Goal: Information Seeking & Learning: Check status

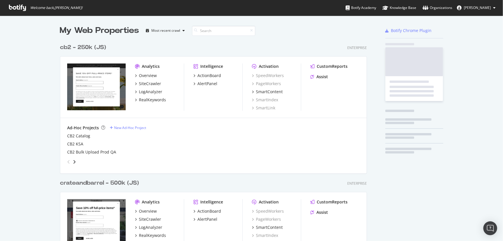
scroll to position [237, 495]
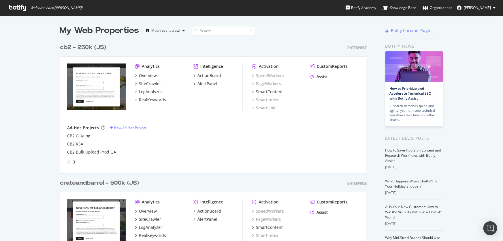
click at [107, 182] on div "crateandbarrel - 500k (JS)" at bounding box center [99, 183] width 79 height 8
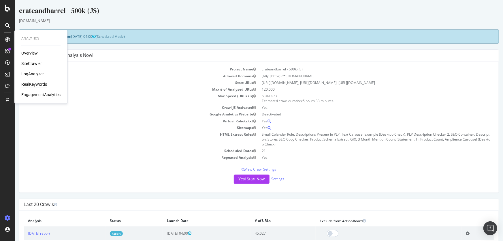
click at [37, 87] on div "RealKeywords" at bounding box center [34, 85] width 26 height 6
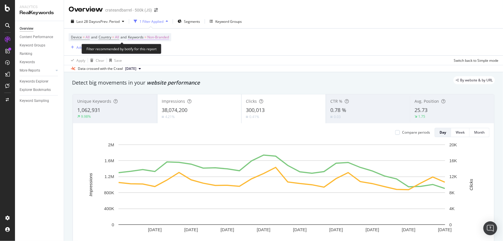
click at [166, 38] on span "Non-Branded" at bounding box center [158, 37] width 22 height 8
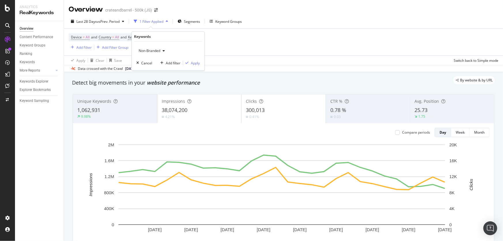
click at [149, 48] on span "Non-Branded" at bounding box center [148, 50] width 24 height 5
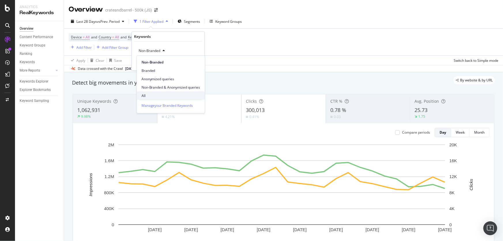
click at [168, 95] on span "All" at bounding box center [170, 95] width 59 height 5
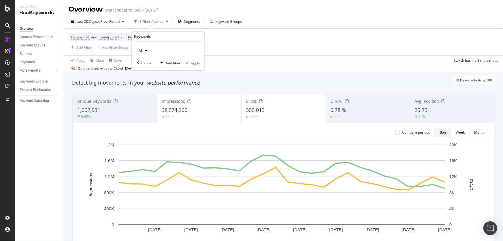
click at [193, 63] on div "Apply" at bounding box center [195, 63] width 9 height 5
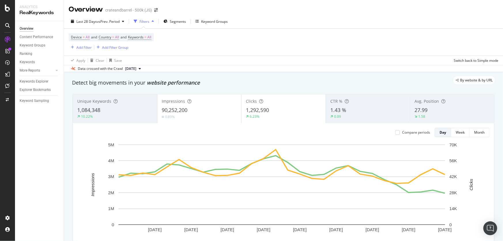
click at [259, 50] on div "Device = All and Country = All and Keywords = All Add Filter Add Filter Group" at bounding box center [284, 42] width 430 height 27
click at [262, 64] on div "Apply Clear Save Switch back to Simple mode" at bounding box center [283, 60] width 439 height 10
click at [8, 6] on icon at bounding box center [7, 8] width 5 height 7
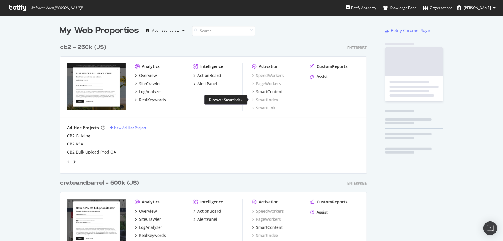
scroll to position [237, 495]
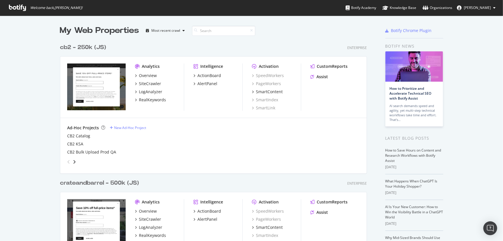
click at [98, 176] on div "crateandbarrel - 500k (JS) Enterprise Analytics Overview SiteCrawler LogAnalyze…" at bounding box center [215, 239] width 311 height 135
click at [98, 182] on div "crateandbarrel - 500k (JS)" at bounding box center [99, 183] width 79 height 8
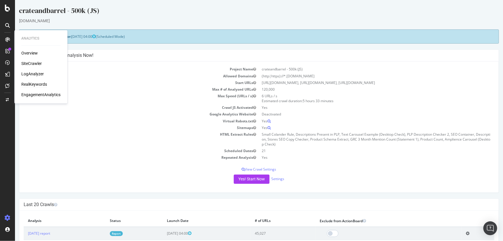
click at [34, 83] on div "RealKeywords" at bounding box center [34, 85] width 26 height 6
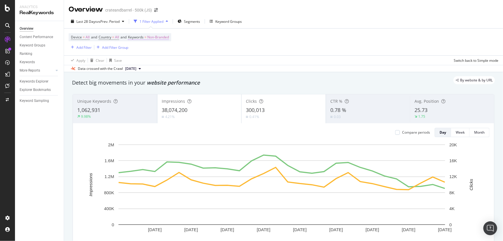
click at [156, 39] on span "Non-Branded" at bounding box center [158, 37] width 22 height 8
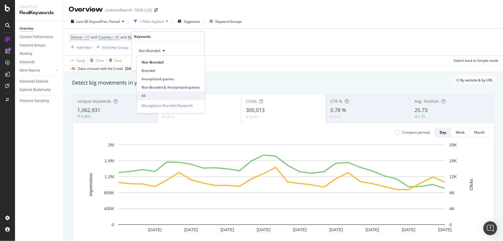
click at [150, 94] on span "All" at bounding box center [170, 95] width 59 height 5
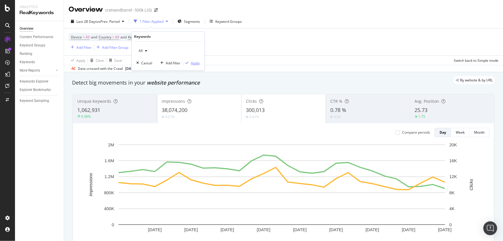
click at [193, 63] on div "Apply" at bounding box center [195, 63] width 9 height 5
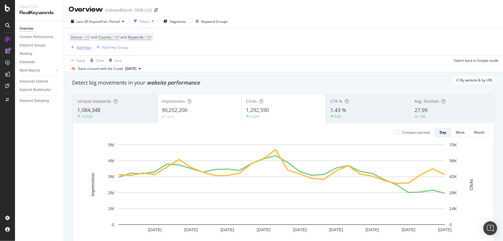
click at [86, 47] on div "Add Filter" at bounding box center [83, 47] width 15 height 5
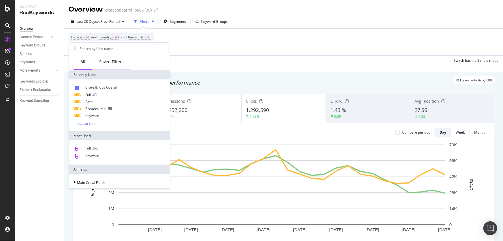
click at [109, 65] on div "Saved Filters" at bounding box center [111, 62] width 38 height 16
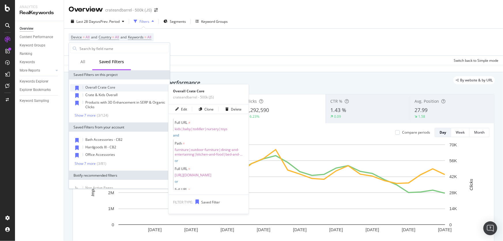
click at [118, 85] on div "Overall Crate Core" at bounding box center [119, 87] width 99 height 7
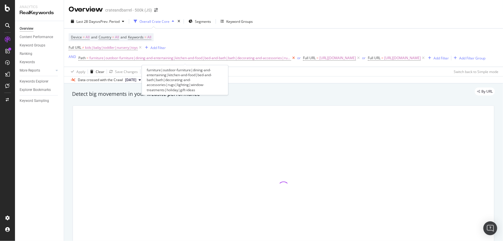
click at [291, 57] on icon at bounding box center [293, 58] width 5 height 6
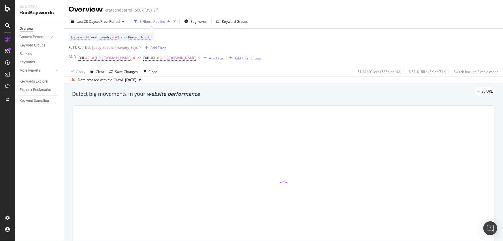
click at [136, 58] on icon at bounding box center [133, 58] width 5 height 6
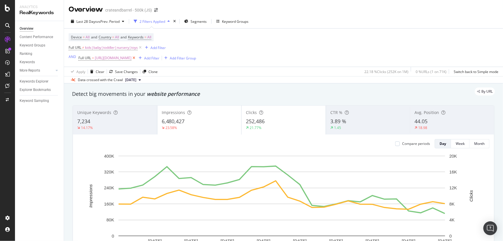
click at [136, 59] on icon at bounding box center [133, 58] width 5 height 6
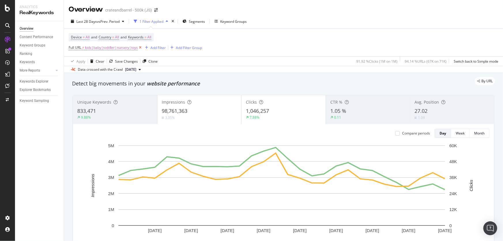
click at [141, 47] on icon at bounding box center [140, 48] width 5 height 6
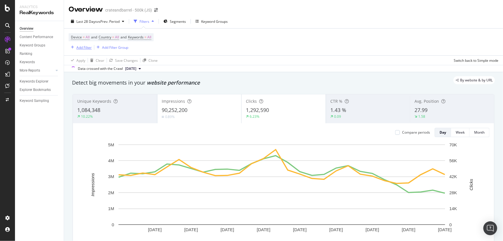
click at [82, 47] on div "Add Filter" at bounding box center [83, 47] width 15 height 5
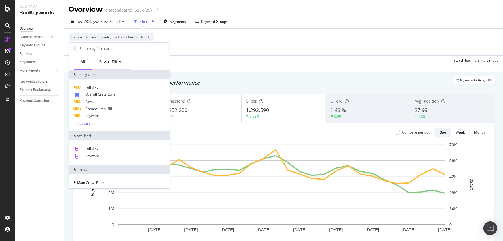
click at [104, 65] on div "Saved Filters" at bounding box center [111, 62] width 38 height 16
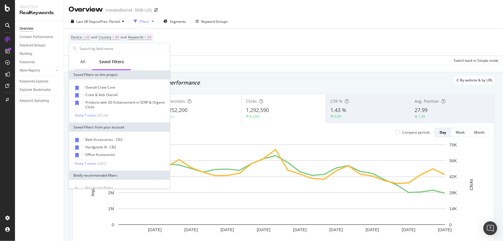
click at [86, 67] on div "All" at bounding box center [82, 62] width 19 height 16
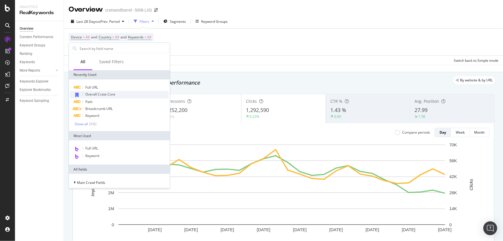
click at [96, 95] on span "Overall Crate Core" at bounding box center [100, 94] width 30 height 5
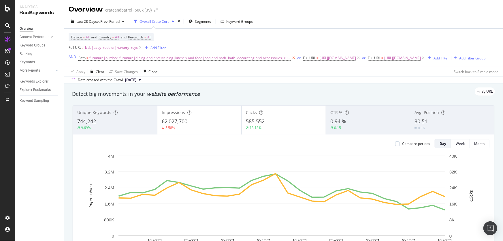
click at [291, 58] on icon at bounding box center [293, 58] width 5 height 6
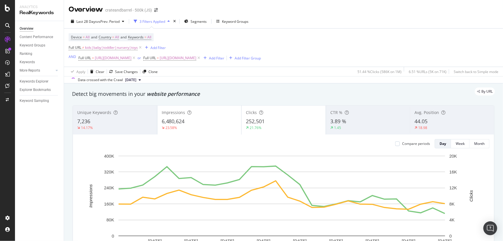
click at [201, 58] on icon at bounding box center [198, 58] width 5 height 6
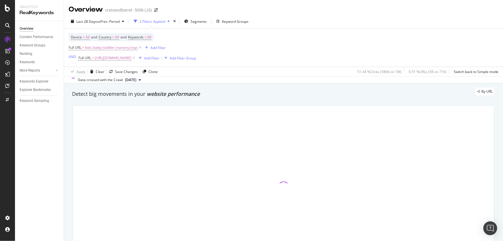
click at [136, 58] on icon at bounding box center [133, 58] width 5 height 6
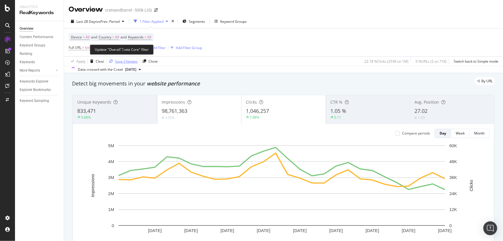
click at [125, 60] on div "Save Changes" at bounding box center [126, 61] width 23 height 5
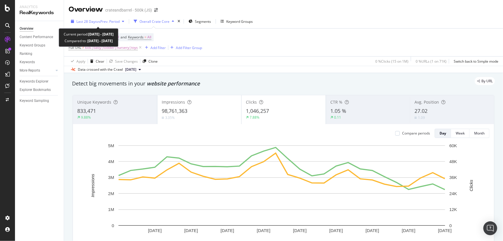
click at [105, 22] on span "vs Prev. Period" at bounding box center [108, 21] width 23 height 5
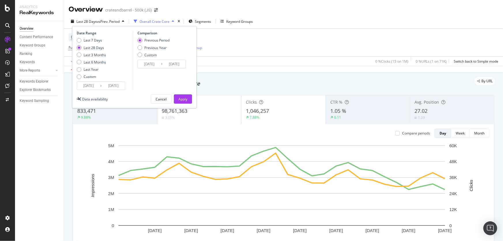
click at [88, 88] on input "[DATE]" at bounding box center [88, 86] width 23 height 8
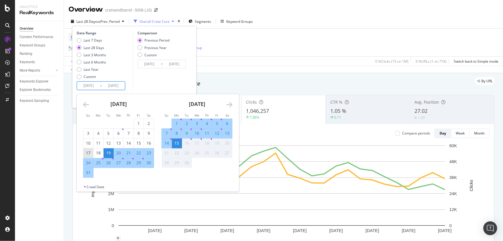
click at [91, 148] on div "17" at bounding box center [88, 153] width 10 height 10
type input "[DATE]"
click at [145, 152] on div "23" at bounding box center [149, 153] width 10 height 6
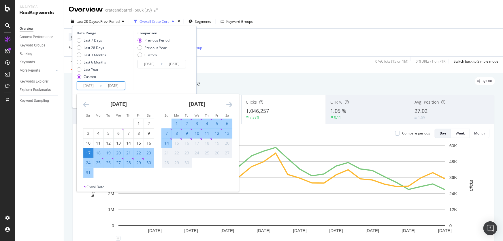
type input "[DATE]"
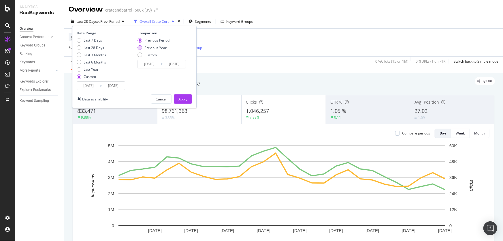
click at [159, 48] on div "Previous Year" at bounding box center [155, 47] width 22 height 5
type input "[DATE]"
click at [184, 101] on div "Apply" at bounding box center [182, 99] width 9 height 9
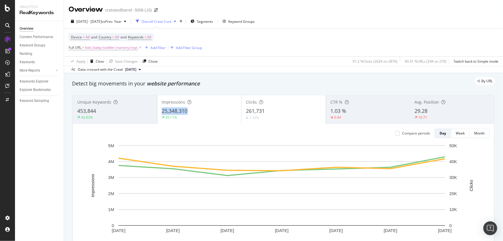
drag, startPoint x: 161, startPoint y: 112, endPoint x: 190, endPoint y: 108, distance: 29.1
click at [190, 108] on div "25,348,310" at bounding box center [199, 110] width 75 height 7
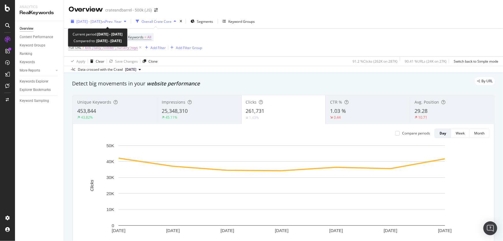
click at [102, 23] on span "[DATE] - [DATE]" at bounding box center [88, 21] width 25 height 5
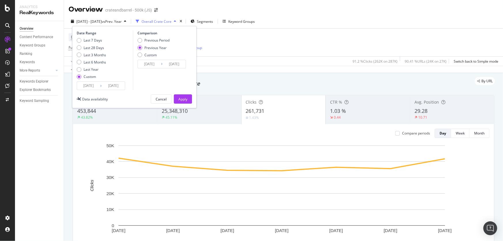
click at [85, 84] on input "[DATE]" at bounding box center [88, 86] width 23 height 8
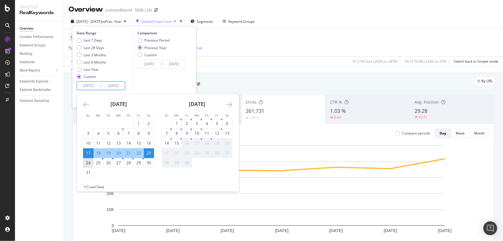
click at [87, 162] on div "24" at bounding box center [88, 163] width 10 height 6
type input "[DATE]"
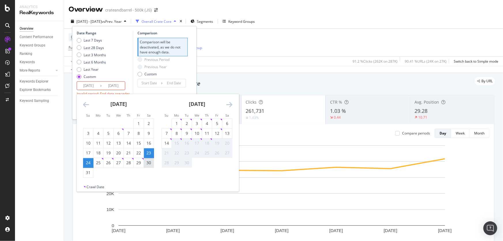
click at [148, 162] on div "30" at bounding box center [149, 163] width 10 height 6
type input "[DATE]"
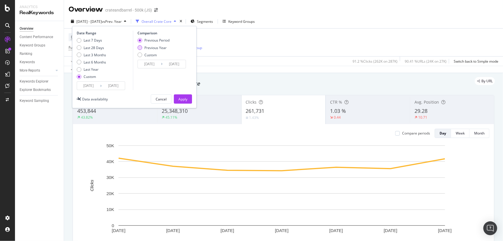
click at [152, 47] on div "Previous Year" at bounding box center [155, 47] width 22 height 5
type input "[DATE]"
click at [184, 99] on div "Apply" at bounding box center [182, 99] width 9 height 5
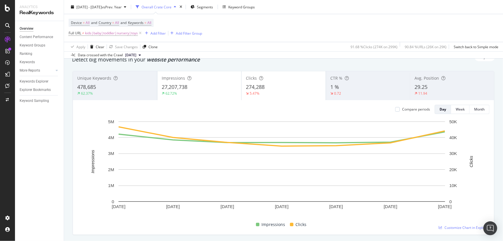
scroll to position [26, 0]
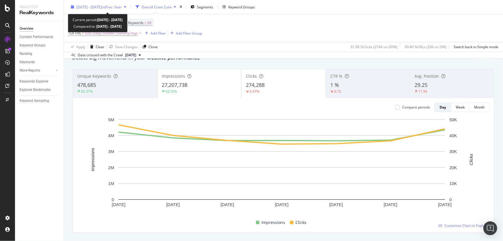
click at [102, 5] on span "[DATE] - [DATE]" at bounding box center [88, 6] width 25 height 5
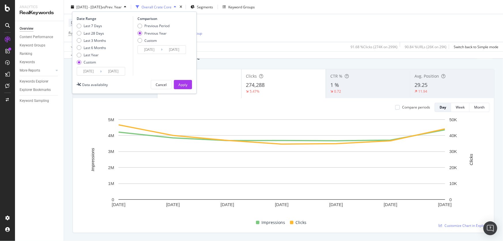
click at [92, 73] on input "[DATE]" at bounding box center [88, 71] width 23 height 8
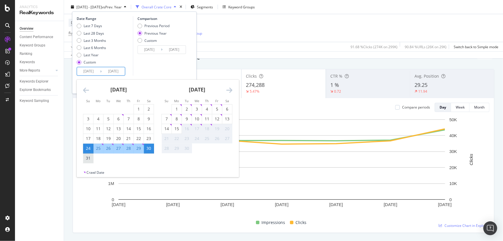
click at [89, 160] on div "31" at bounding box center [88, 158] width 10 height 6
type input "[DATE]"
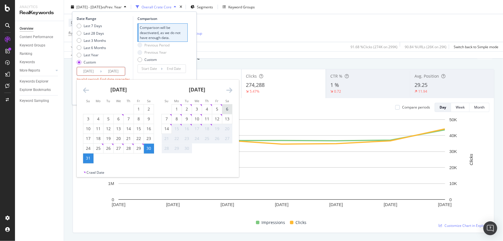
click at [228, 108] on div "6" at bounding box center [227, 109] width 10 height 6
type input "[DATE]"
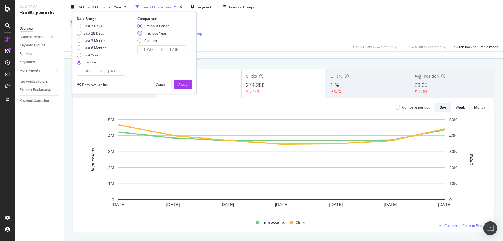
click at [166, 33] on div "Previous Year" at bounding box center [155, 33] width 22 height 5
type input "[DATE]"
click at [180, 84] on div "Apply" at bounding box center [182, 84] width 9 height 5
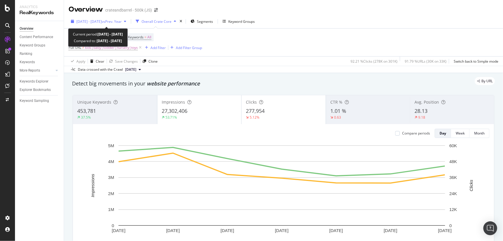
click at [102, 21] on span "[DATE] - [DATE]" at bounding box center [88, 21] width 25 height 5
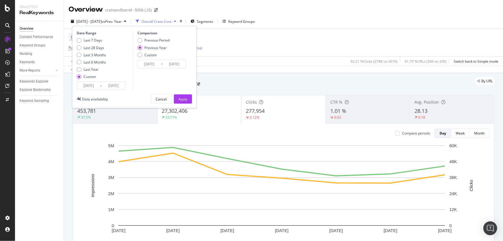
click at [88, 86] on input "[DATE]" at bounding box center [88, 86] width 23 height 8
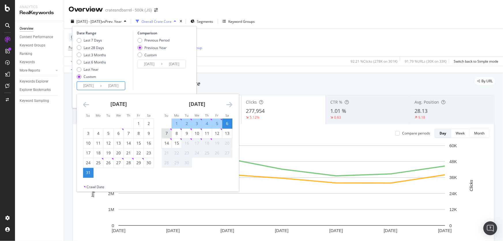
click at [167, 134] on div "7" at bounding box center [167, 133] width 10 height 6
type input "[DATE]"
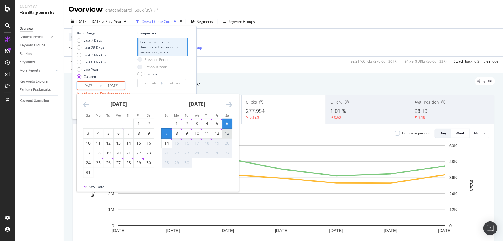
click at [225, 133] on div "13" at bounding box center [227, 133] width 10 height 6
type input "[DATE]"
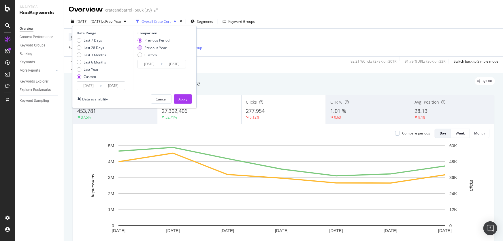
click at [161, 47] on div "Previous Year" at bounding box center [155, 47] width 22 height 5
type input "[DATE]"
click at [184, 98] on div "Apply" at bounding box center [182, 99] width 9 height 5
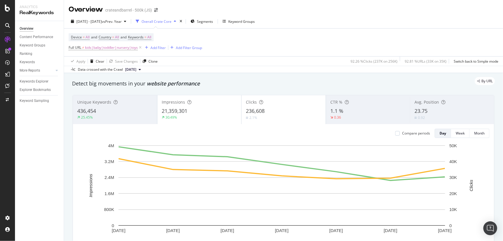
drag, startPoint x: 140, startPoint y: 48, endPoint x: 66, endPoint y: 240, distance: 205.8
click at [140, 48] on icon at bounding box center [140, 48] width 5 height 6
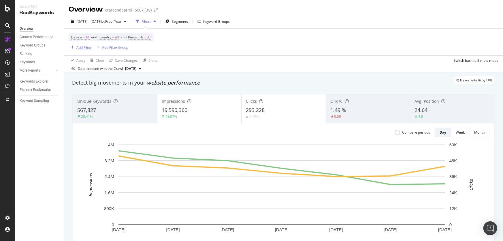
click at [89, 45] on div "Add Filter" at bounding box center [83, 47] width 15 height 5
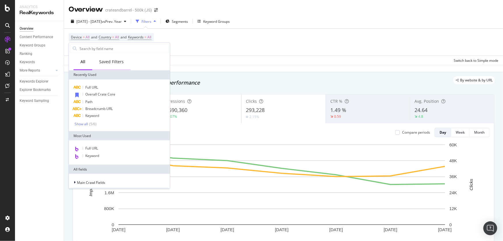
click at [122, 63] on div "Saved Filters" at bounding box center [111, 62] width 24 height 6
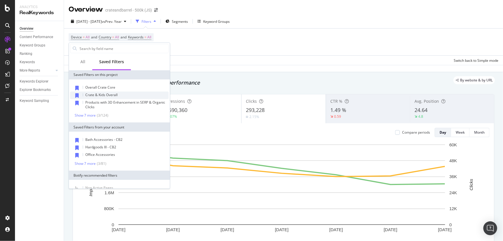
click at [110, 96] on span "Crate & Kids Overall" at bounding box center [101, 94] width 32 height 5
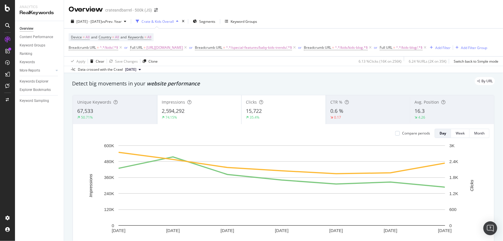
click at [213, 56] on div "Device = All and Country = All and Keywords = All Breadcrumb URL = ^.*/kids/.*$…" at bounding box center [284, 43] width 430 height 28
click at [310, 21] on div "[DATE] - [DATE] vs Prev. Year Crate & Kids Overall Segments Keyword Groups" at bounding box center [283, 23] width 439 height 12
click at [254, 52] on div "Breadcrumb URL = ^.*/kids/.*$ or Full URL = [URL][DOMAIN_NAME] or Breadcrumb UR…" at bounding box center [278, 48] width 418 height 8
drag, startPoint x: 281, startPoint y: 234, endPoint x: 273, endPoint y: 66, distance: 168.2
click at [343, 65] on div "Apply Clear Save Changes Clone 6.13 % Clicks ( 16K on 256K ) 6.24 % URLs ( 2K o…" at bounding box center [283, 61] width 439 height 10
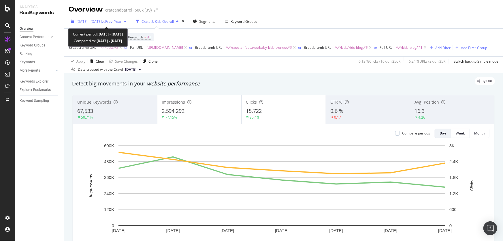
click at [118, 20] on span "vs Prev. Year" at bounding box center [112, 21] width 20 height 5
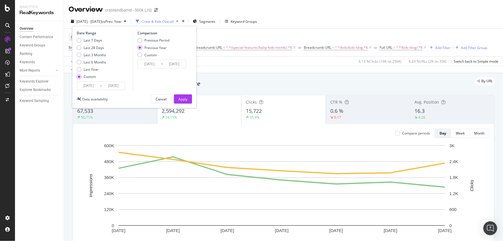
click at [306, 20] on div "[DATE] - [DATE] vs Prev. Year Crate & Kids Overall Segments Keyword Groups Date…" at bounding box center [283, 23] width 439 height 12
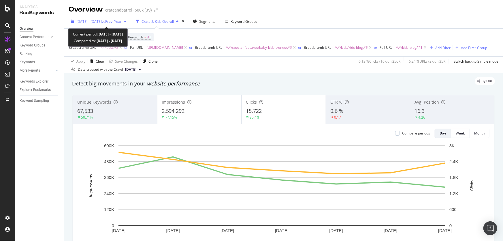
click at [102, 20] on span "[DATE] - [DATE]" at bounding box center [88, 21] width 25 height 5
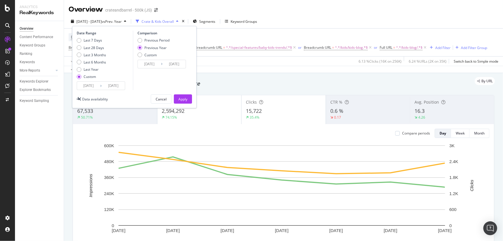
click at [87, 85] on input "[DATE]" at bounding box center [88, 86] width 23 height 8
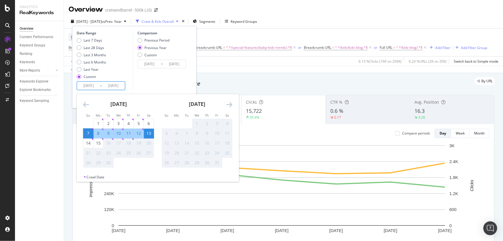
click at [86, 101] on icon "Move backward to switch to the previous month." at bounding box center [86, 104] width 6 height 7
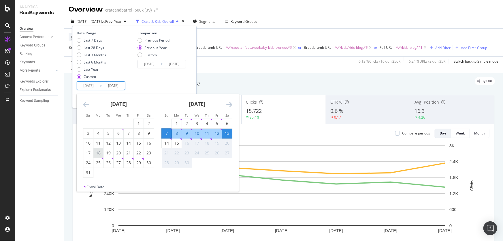
drag, startPoint x: 87, startPoint y: 154, endPoint x: 94, endPoint y: 149, distance: 8.5
click at [87, 154] on div "17" at bounding box center [88, 153] width 10 height 6
type input "[DATE]"
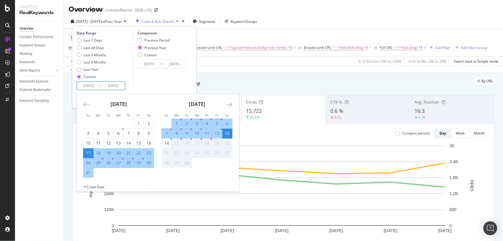
click at [150, 154] on div "23" at bounding box center [149, 153] width 10 height 6
type input "[DATE]"
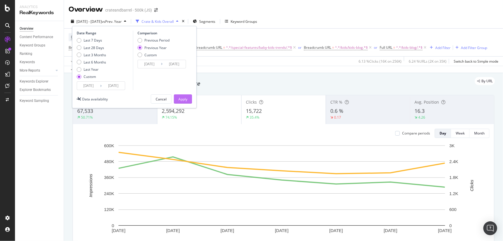
click at [180, 98] on div "Apply" at bounding box center [182, 99] width 9 height 5
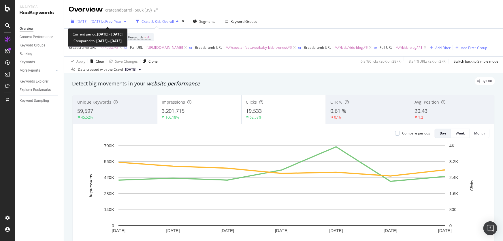
click at [122, 20] on span "vs Prev. Year" at bounding box center [112, 21] width 20 height 5
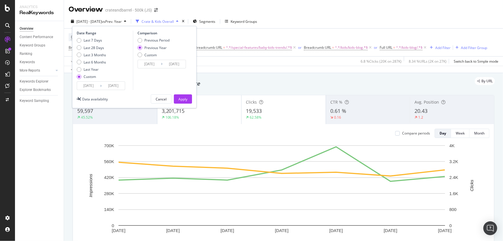
click at [90, 84] on input "[DATE]" at bounding box center [88, 86] width 23 height 8
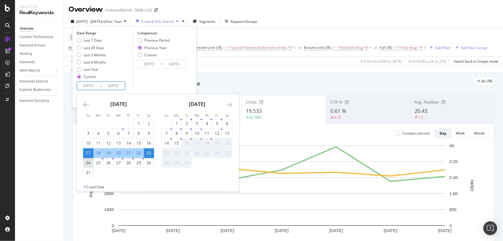
click at [92, 165] on div "24" at bounding box center [88, 163] width 10 height 10
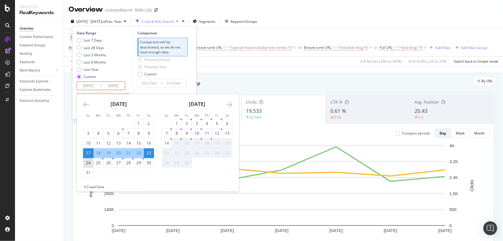
type input "[DATE]"
click at [148, 162] on div "30" at bounding box center [149, 163] width 10 height 6
type input "[DATE]"
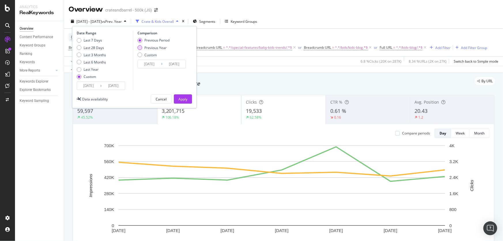
click at [157, 48] on div "Previous Year" at bounding box center [155, 47] width 22 height 5
type input "[DATE]"
click at [181, 99] on div "Apply" at bounding box center [182, 99] width 9 height 5
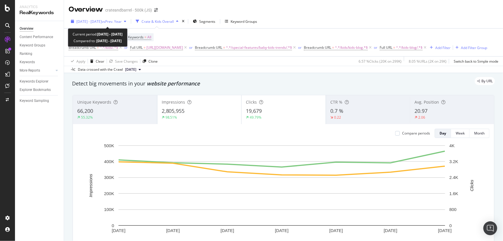
click at [102, 21] on span "[DATE] - [DATE]" at bounding box center [88, 21] width 25 height 5
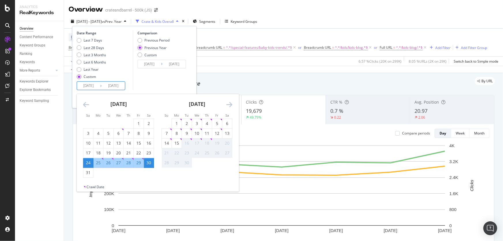
click at [91, 85] on input "[DATE]" at bounding box center [88, 86] width 23 height 8
click at [91, 173] on div "31" at bounding box center [88, 172] width 10 height 6
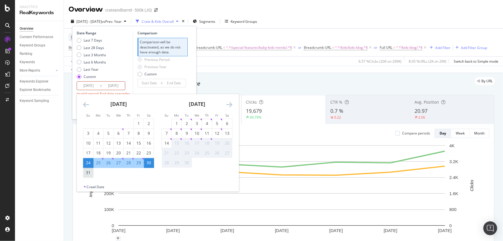
type input "[DATE]"
click at [228, 121] on div "6" at bounding box center [227, 123] width 10 height 6
type input "[DATE]"
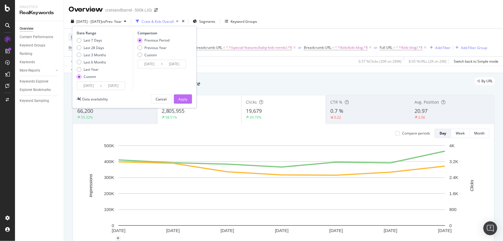
click at [184, 98] on div "Apply" at bounding box center [182, 99] width 9 height 5
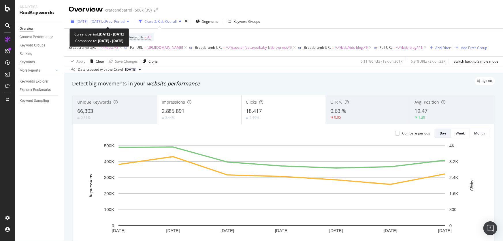
click at [102, 23] on span "[DATE] - [DATE]" at bounding box center [88, 21] width 25 height 5
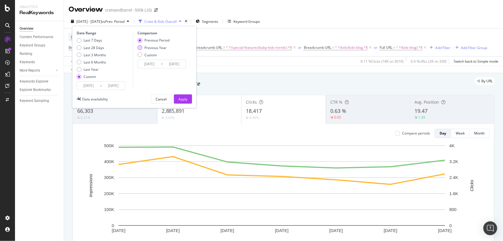
click at [144, 49] on div "Previous Year" at bounding box center [155, 47] width 22 height 5
type input "[DATE]"
click at [189, 100] on button "Apply" at bounding box center [183, 98] width 18 height 9
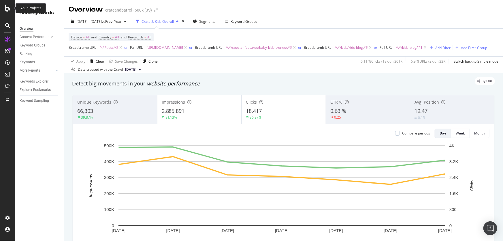
click at [8, 6] on icon at bounding box center [7, 8] width 5 height 7
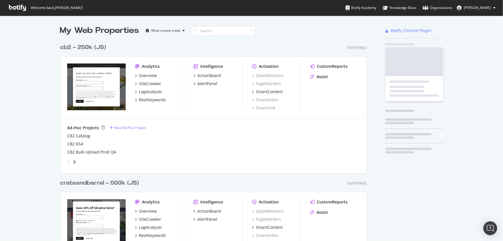
scroll to position [237, 495]
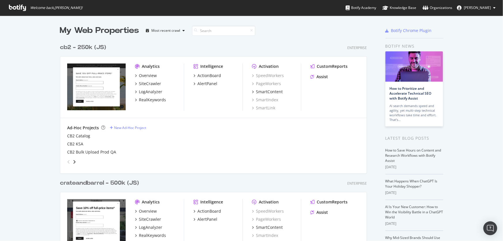
click at [66, 47] on div "cb2 - 250k (JS)" at bounding box center [83, 47] width 46 height 8
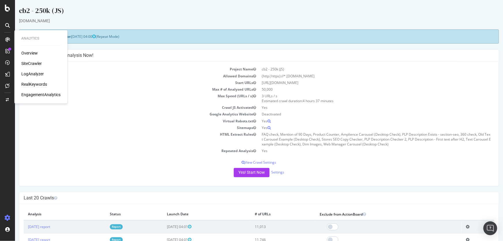
click at [33, 86] on div "RealKeywords" at bounding box center [34, 85] width 26 height 6
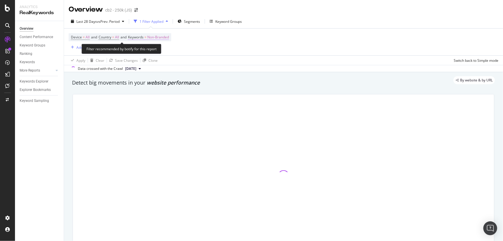
click at [161, 36] on span "Non-Branded" at bounding box center [158, 37] width 22 height 8
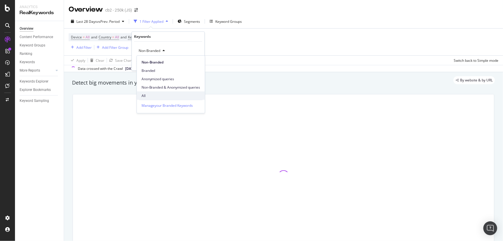
click at [156, 92] on div "All" at bounding box center [171, 95] width 68 height 8
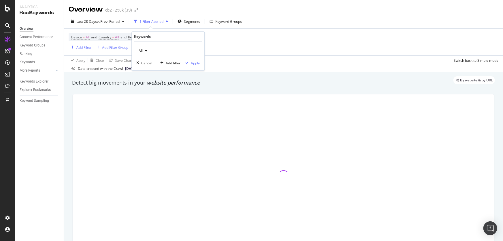
click at [197, 63] on div "Apply" at bounding box center [195, 63] width 9 height 5
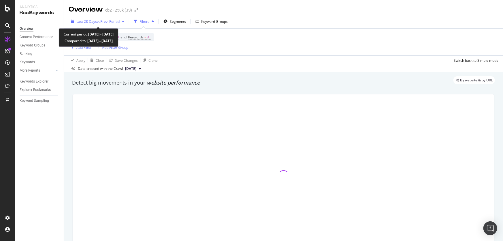
click at [99, 19] on span "vs Prev. Period" at bounding box center [108, 21] width 23 height 5
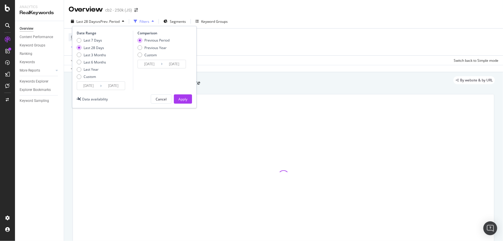
click at [84, 84] on input "[DATE]" at bounding box center [88, 86] width 23 height 8
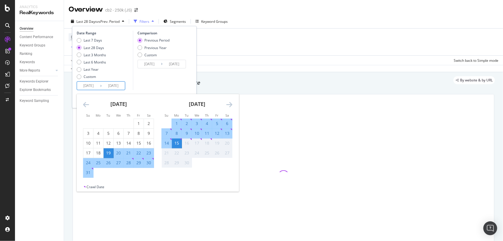
drag, startPoint x: 88, startPoint y: 153, endPoint x: 108, endPoint y: 149, distance: 20.0
click at [88, 152] on div "17" at bounding box center [88, 153] width 10 height 6
type input "[DATE]"
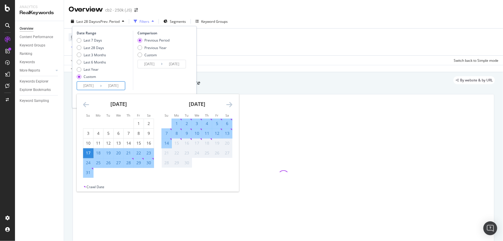
click at [148, 154] on div "23" at bounding box center [149, 153] width 10 height 6
type input "[DATE]"
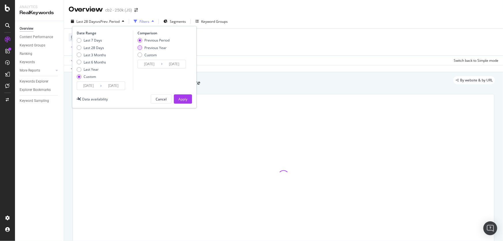
click at [158, 47] on div "Previous Year" at bounding box center [155, 47] width 22 height 5
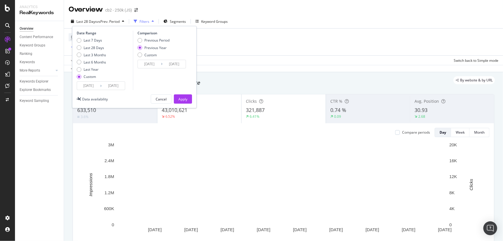
type input "[DATE]"
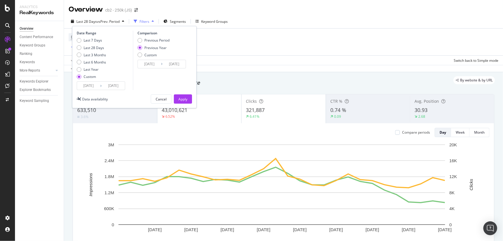
type input "[DATE]"
click at [183, 100] on div "Apply" at bounding box center [182, 99] width 9 height 5
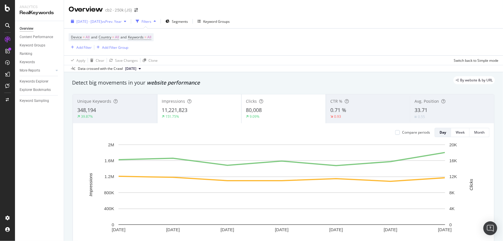
click at [102, 20] on span "[DATE] - [DATE]" at bounding box center [88, 21] width 25 height 5
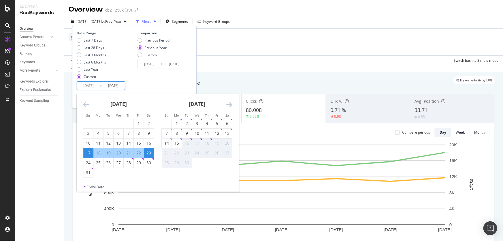
click at [93, 84] on input "[DATE]" at bounding box center [88, 86] width 23 height 8
click at [86, 161] on div "24" at bounding box center [88, 163] width 10 height 6
type input "[DATE]"
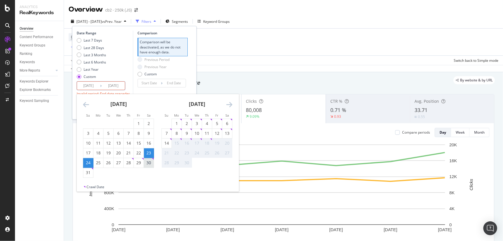
click at [148, 164] on div "30" at bounding box center [149, 163] width 10 height 6
type input "[DATE]"
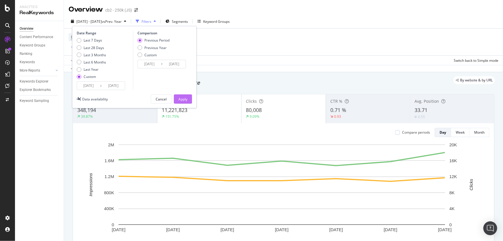
click at [188, 95] on button "Apply" at bounding box center [183, 98] width 18 height 9
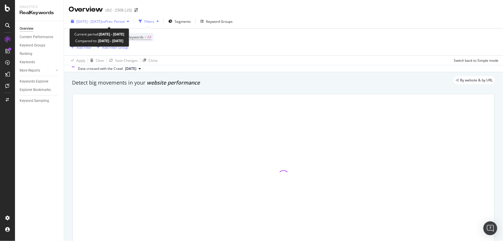
click at [124, 20] on span "vs Prev. Period" at bounding box center [113, 21] width 23 height 5
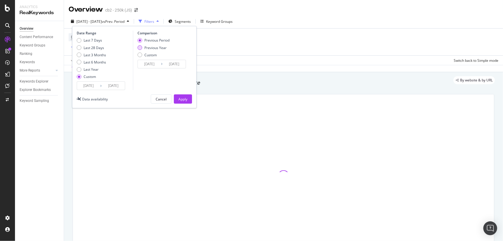
click at [159, 48] on div "Previous Year" at bounding box center [155, 47] width 22 height 5
type input "[DATE]"
click at [186, 97] on div "Apply" at bounding box center [182, 99] width 9 height 5
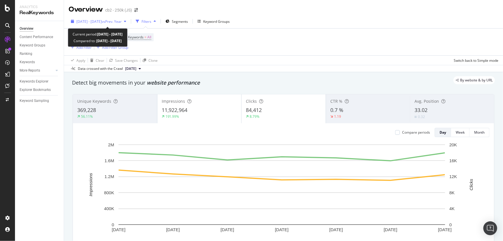
click at [102, 20] on span "[DATE] - [DATE]" at bounding box center [88, 21] width 25 height 5
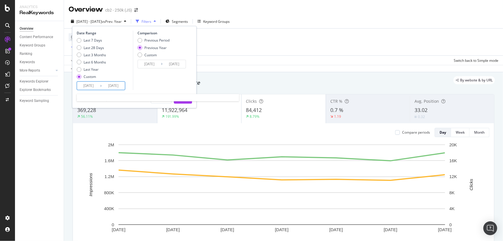
click at [89, 84] on input "[DATE]" at bounding box center [88, 86] width 23 height 8
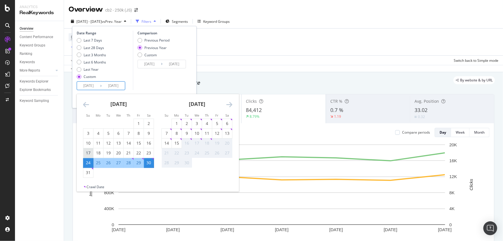
click at [88, 150] on div "17" at bounding box center [88, 153] width 10 height 6
type input "[DATE]"
click at [149, 153] on div "23" at bounding box center [149, 153] width 10 height 6
type input "[DATE]"
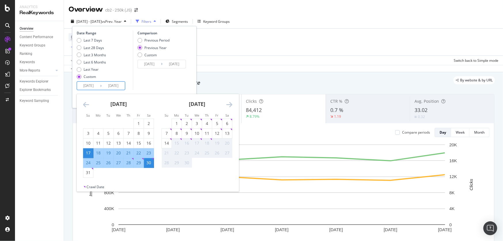
type input "[DATE]"
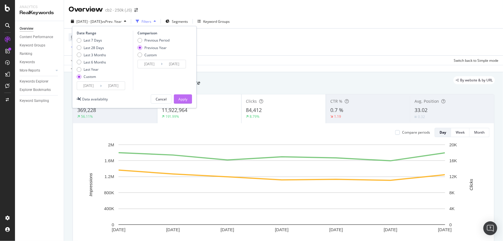
click at [184, 97] on div "Apply" at bounding box center [182, 99] width 9 height 5
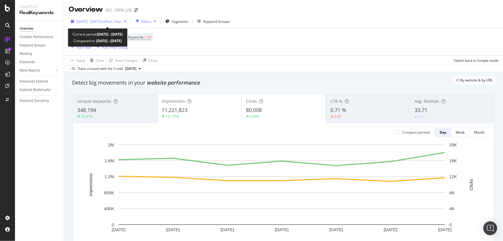
click at [102, 23] on span "[DATE] - [DATE]" at bounding box center [88, 21] width 25 height 5
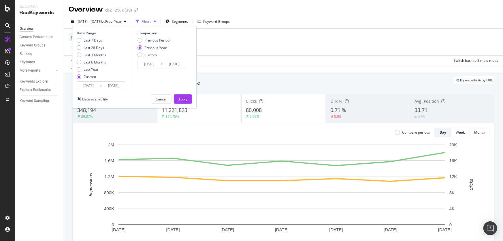
click at [92, 88] on input "[DATE]" at bounding box center [88, 86] width 23 height 8
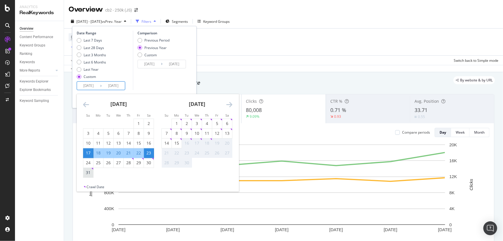
click at [90, 172] on div "31" at bounding box center [88, 172] width 10 height 6
type input "[DATE]"
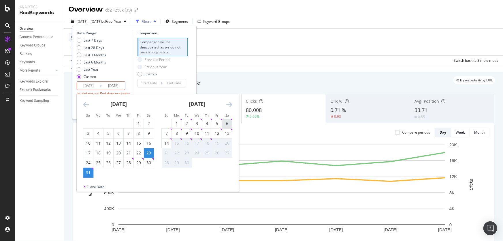
click at [227, 122] on div "6" at bounding box center [227, 123] width 10 height 6
type input "[DATE]"
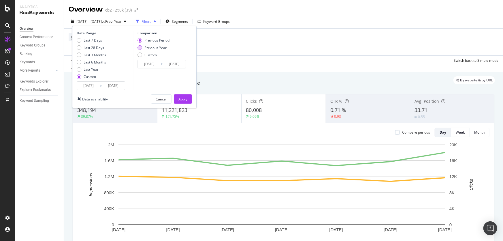
click at [159, 49] on div "Previous Year" at bounding box center [155, 47] width 22 height 5
type input "[DATE]"
click at [187, 94] on button "Apply" at bounding box center [183, 98] width 18 height 9
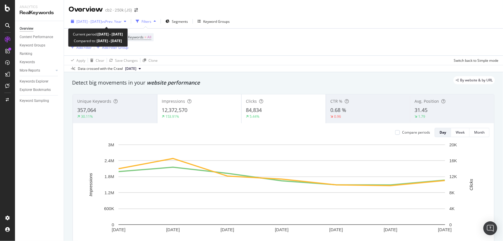
click at [102, 20] on span "[DATE] - [DATE]" at bounding box center [88, 21] width 25 height 5
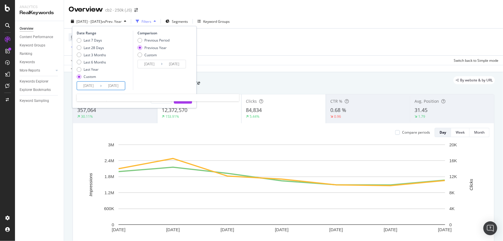
click at [88, 87] on input "[DATE]" at bounding box center [88, 86] width 23 height 8
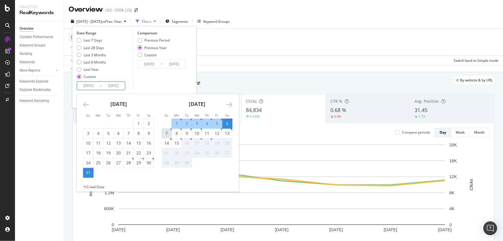
click at [167, 133] on div "7" at bounding box center [167, 133] width 10 height 6
type input "[DATE]"
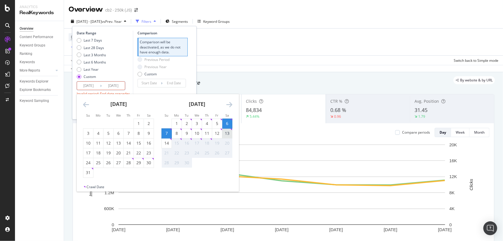
click at [225, 132] on div "13" at bounding box center [227, 133] width 10 height 6
type input "[DATE]"
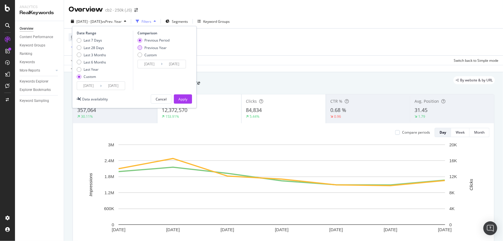
click at [162, 47] on div "Previous Year" at bounding box center [155, 47] width 22 height 5
type input "[DATE]"
click at [181, 97] on div "Apply" at bounding box center [182, 99] width 9 height 5
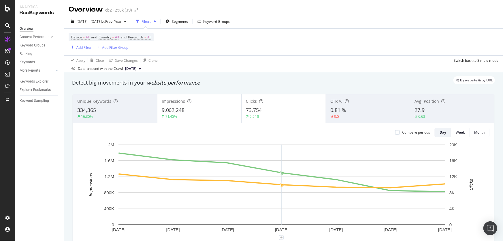
drag, startPoint x: 387, startPoint y: 11, endPoint x: 273, endPoint y: 1, distance: 113.7
click at [387, 11] on div "Overview cb2 - 250k (JS)" at bounding box center [283, 7] width 439 height 14
